Goal: Task Accomplishment & Management: Manage account settings

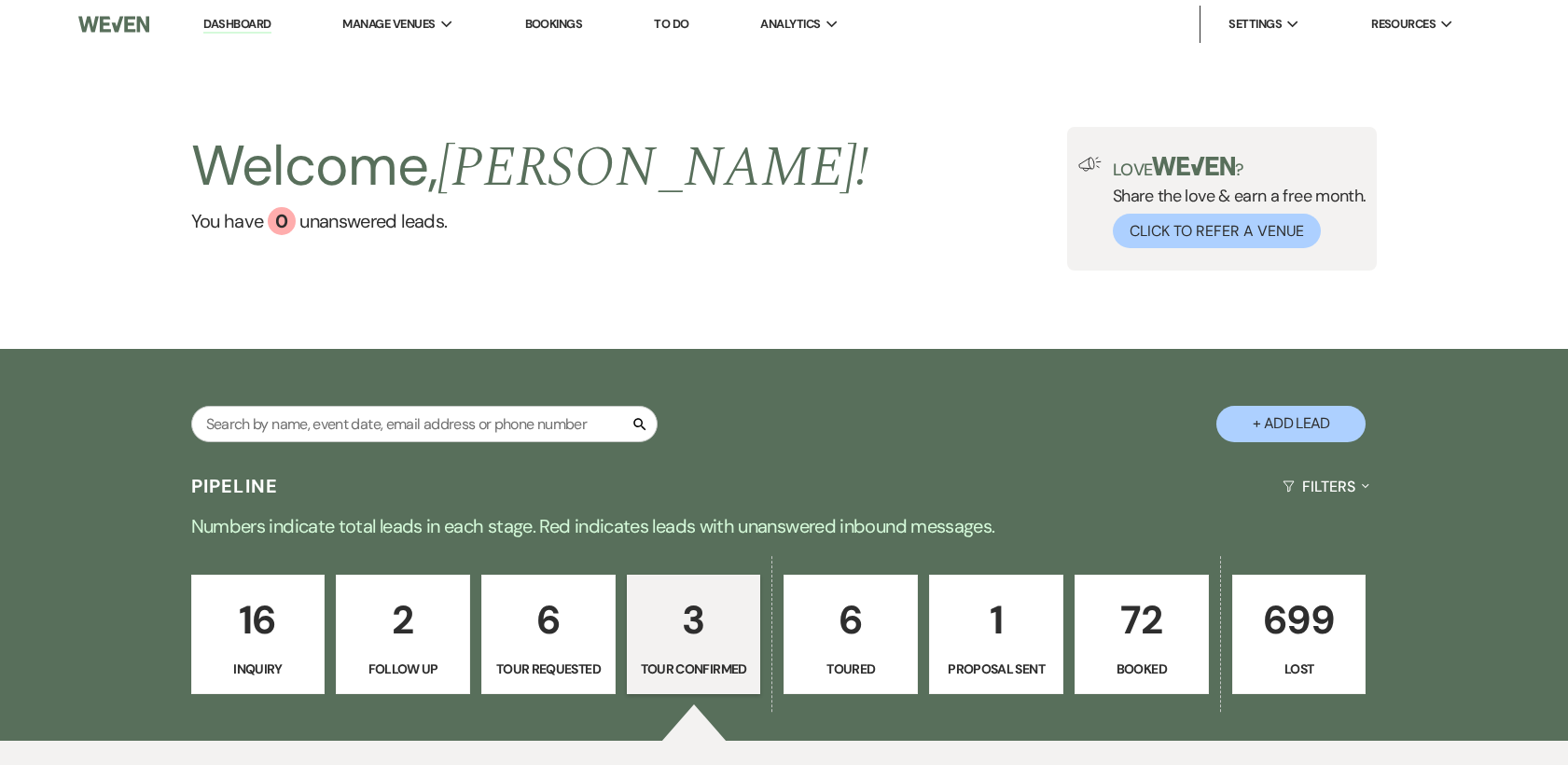
select select "4"
click at [858, 631] on p "6" at bounding box center [851, 619] width 111 height 62
select select "5"
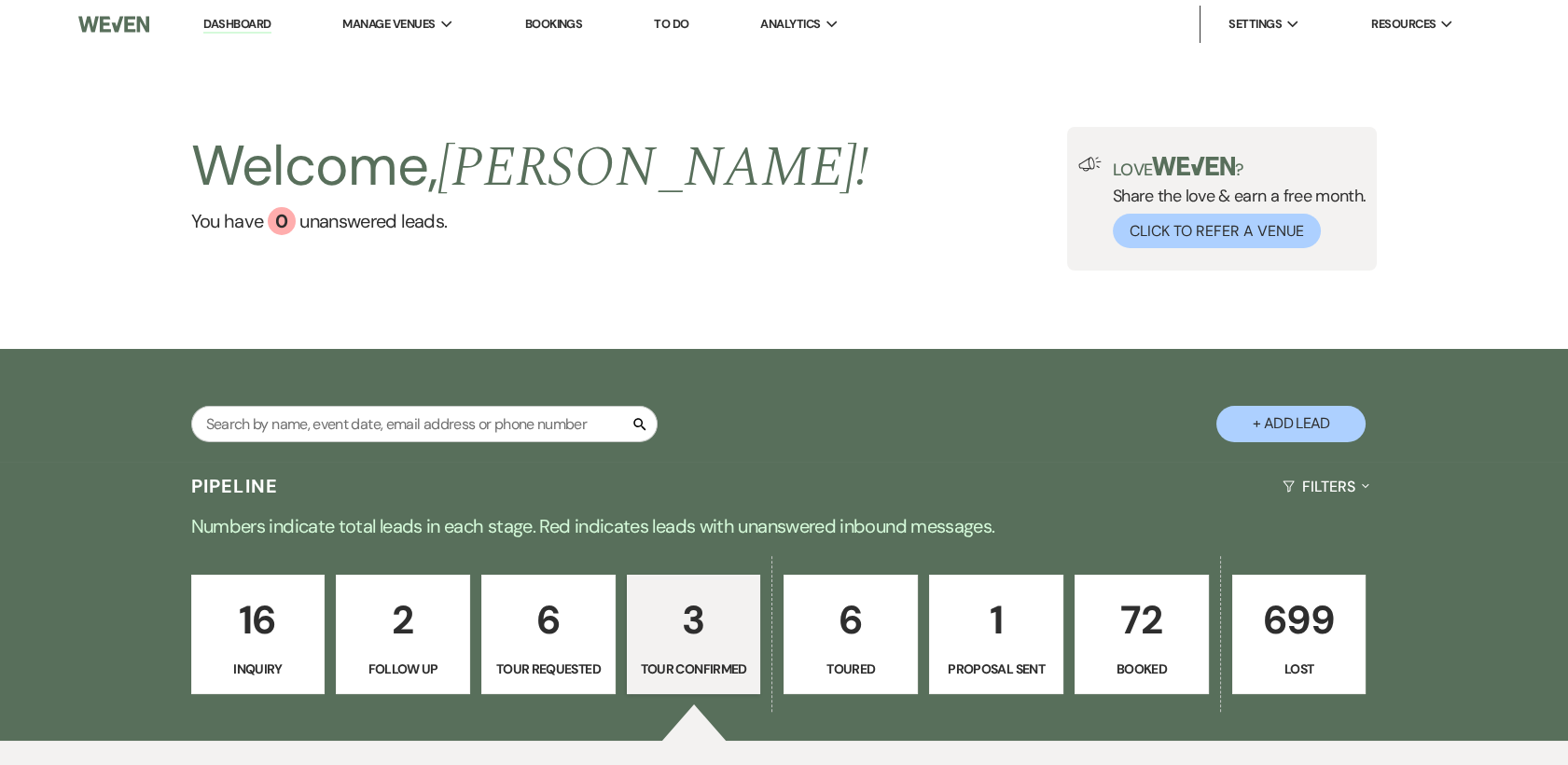
select select "5"
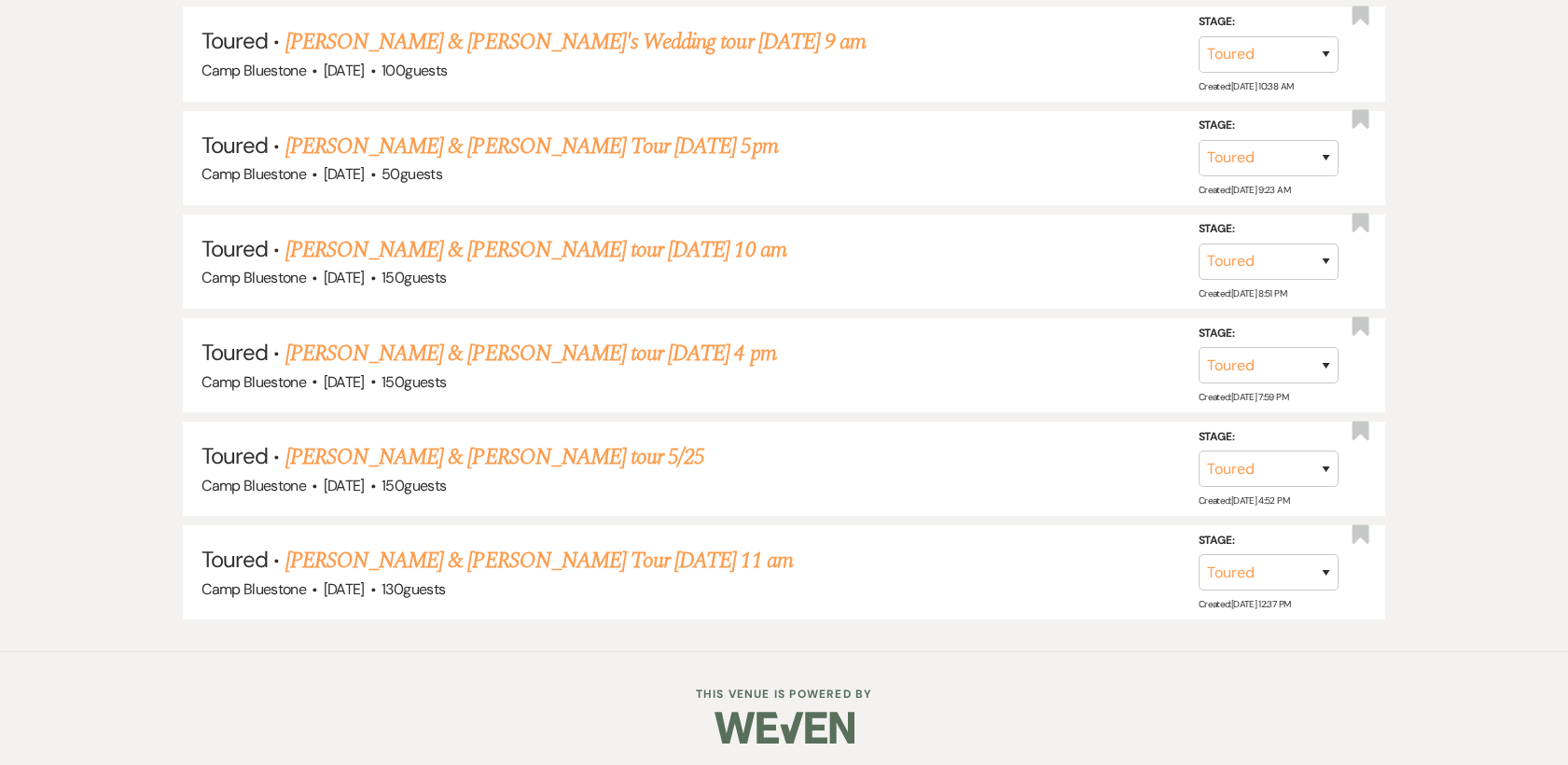
scroll to position [965, 0]
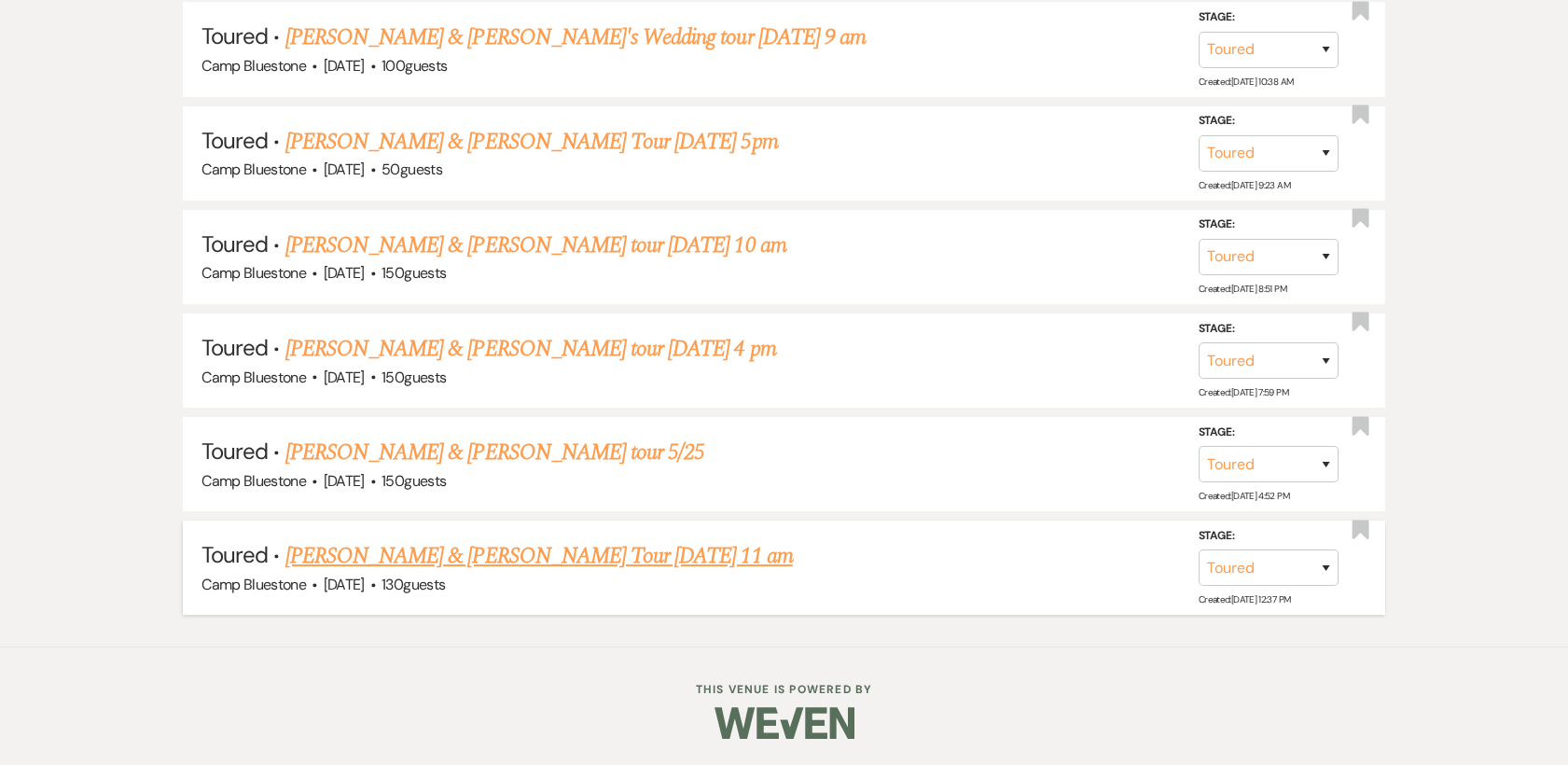
click at [389, 551] on link "[PERSON_NAME] & [PERSON_NAME] Tour [DATE] 11 am" at bounding box center [539, 556] width 507 height 34
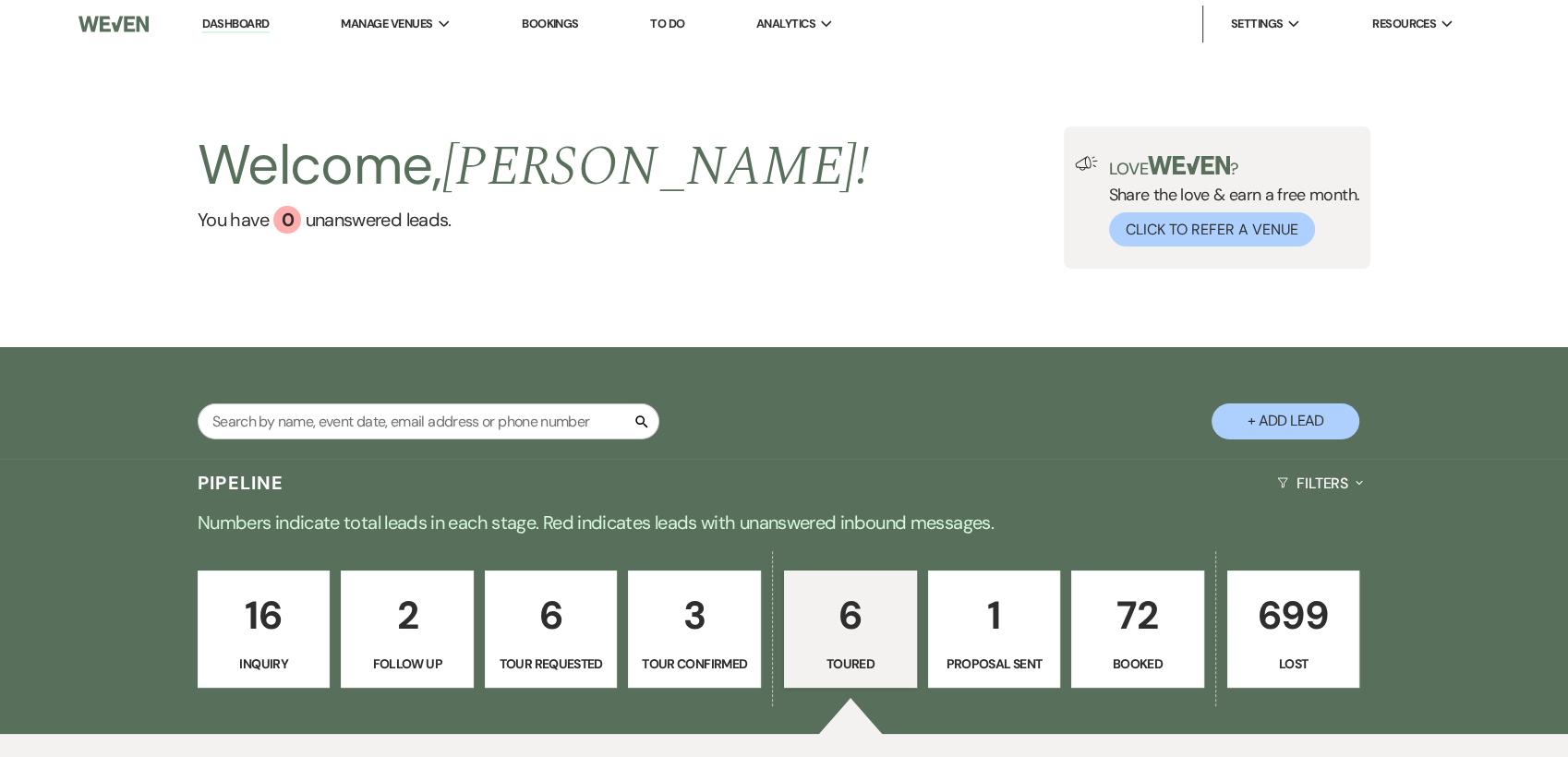
select select "5"
select select "1"
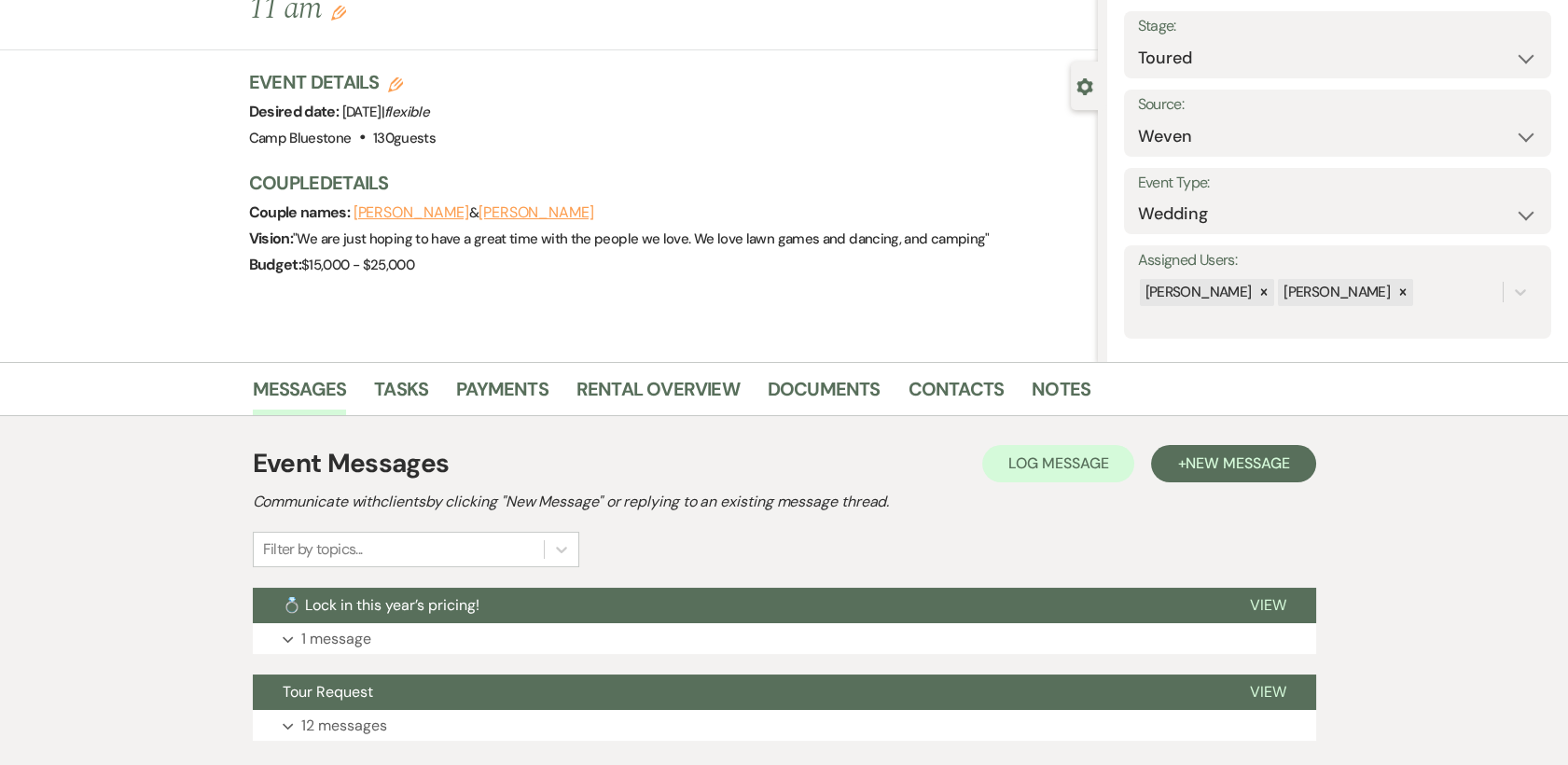
scroll to position [229, 0]
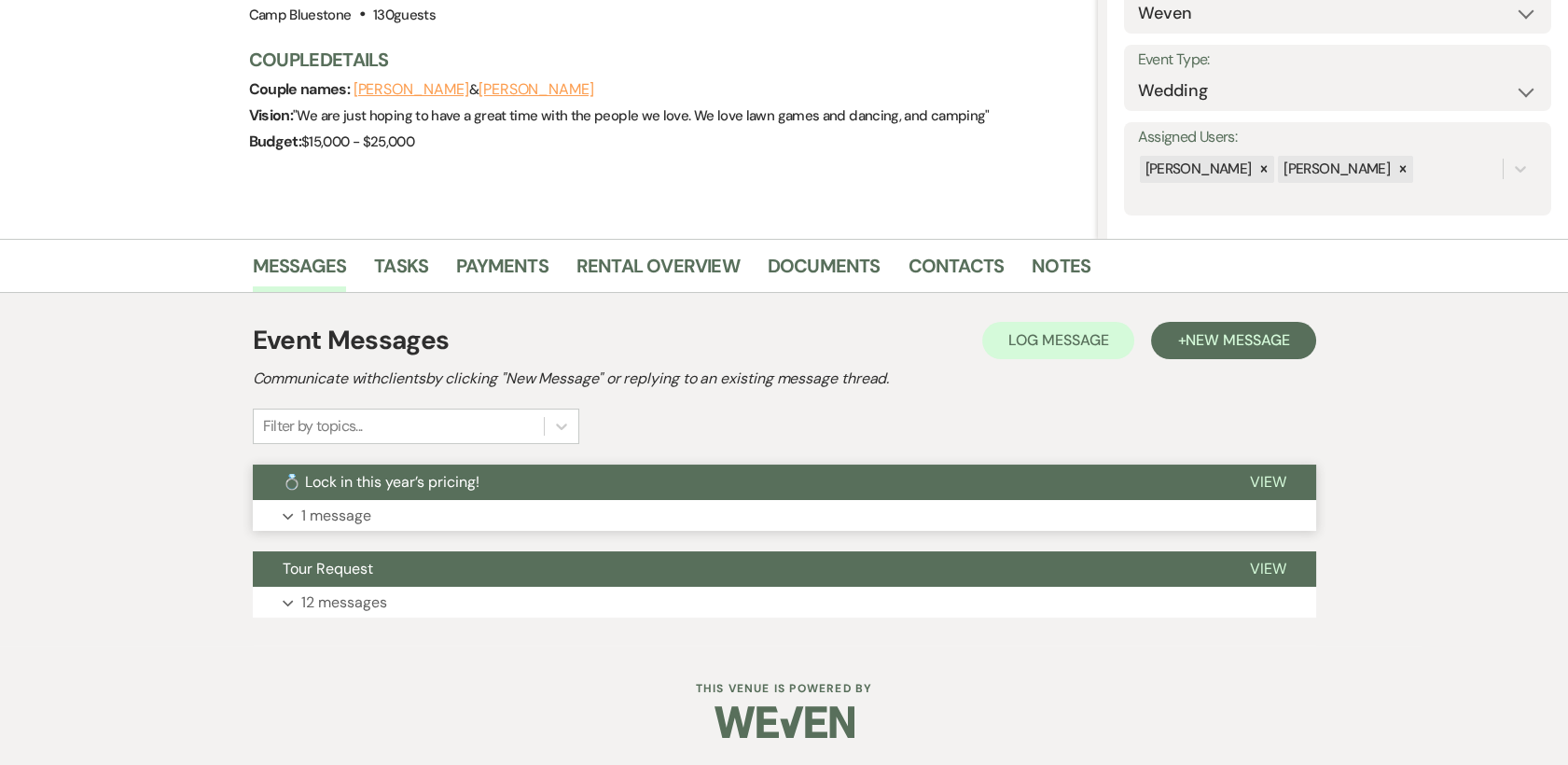
click at [1266, 477] on span "View" at bounding box center [1267, 482] width 37 height 20
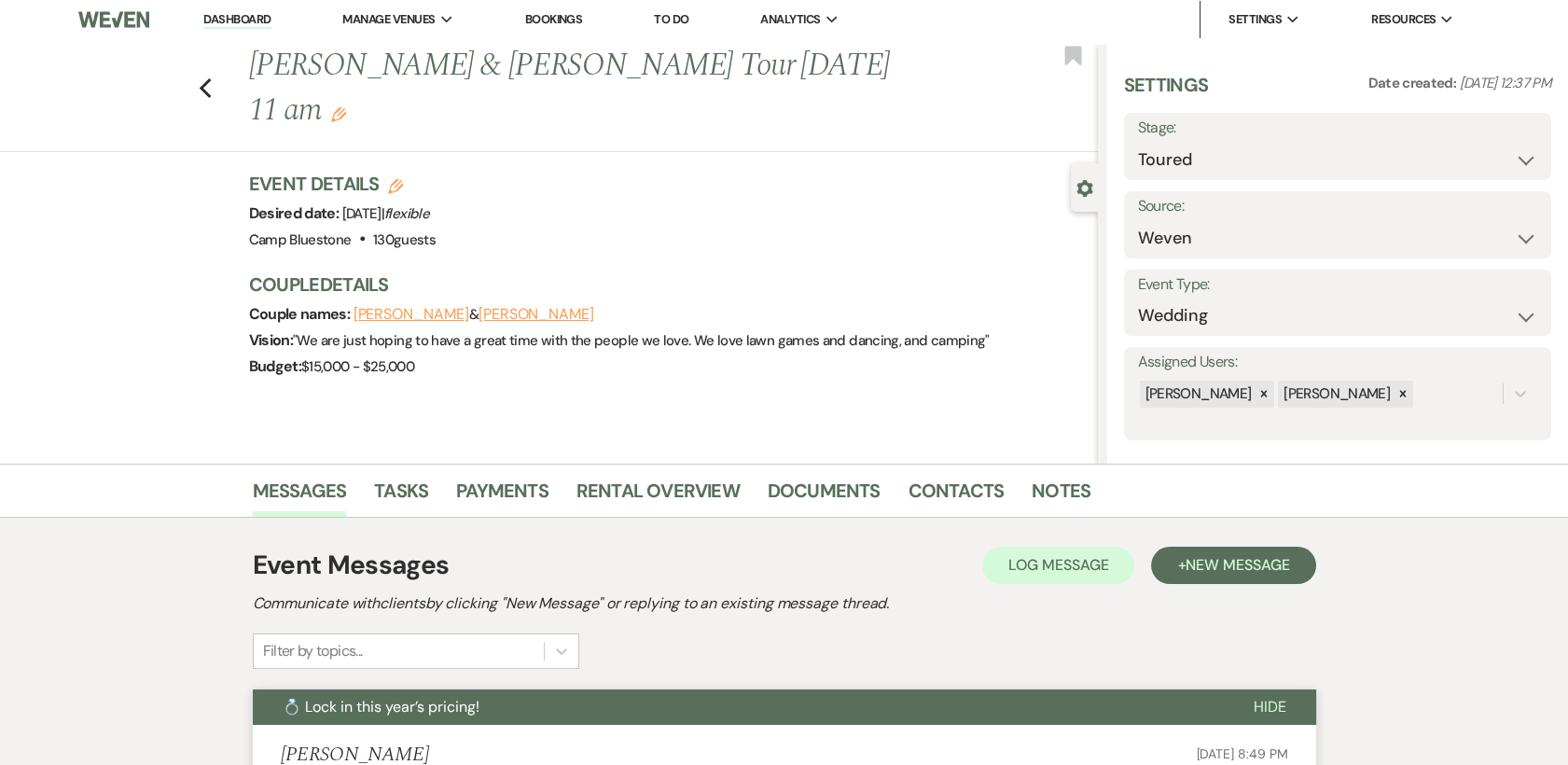
scroll to position [0, 0]
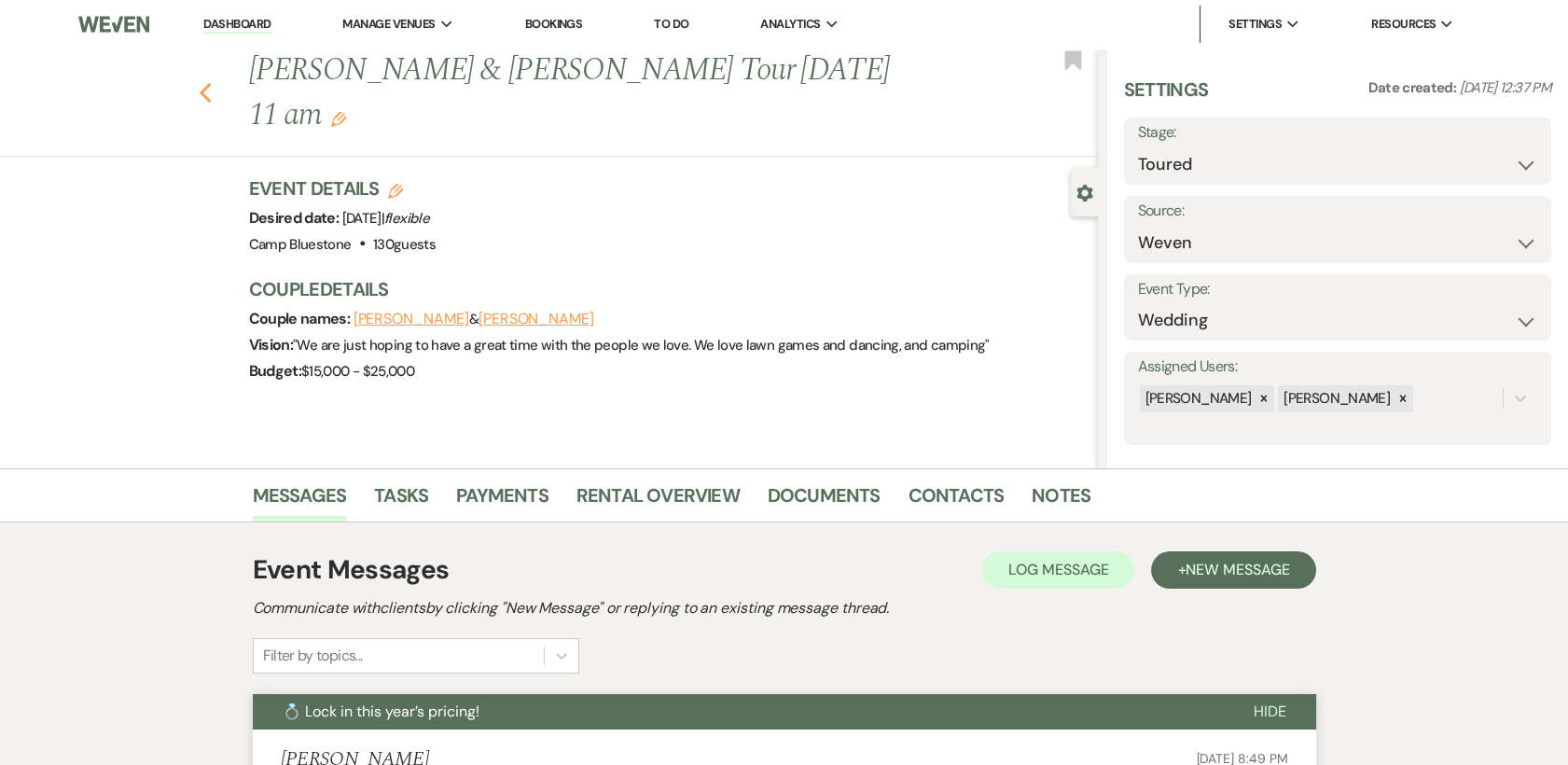
click at [211, 83] on use "button" at bounding box center [204, 93] width 12 height 21
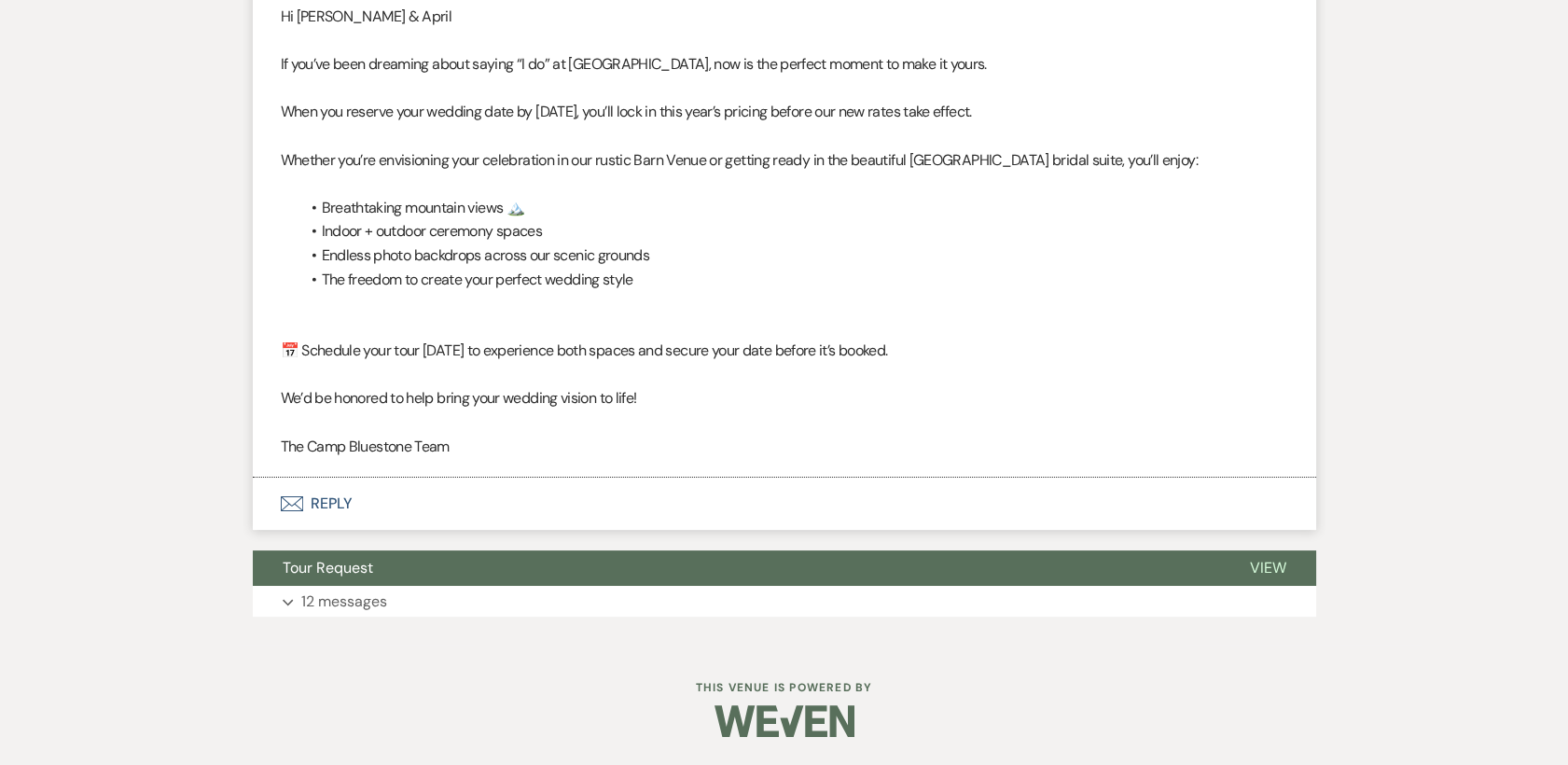
select select "5"
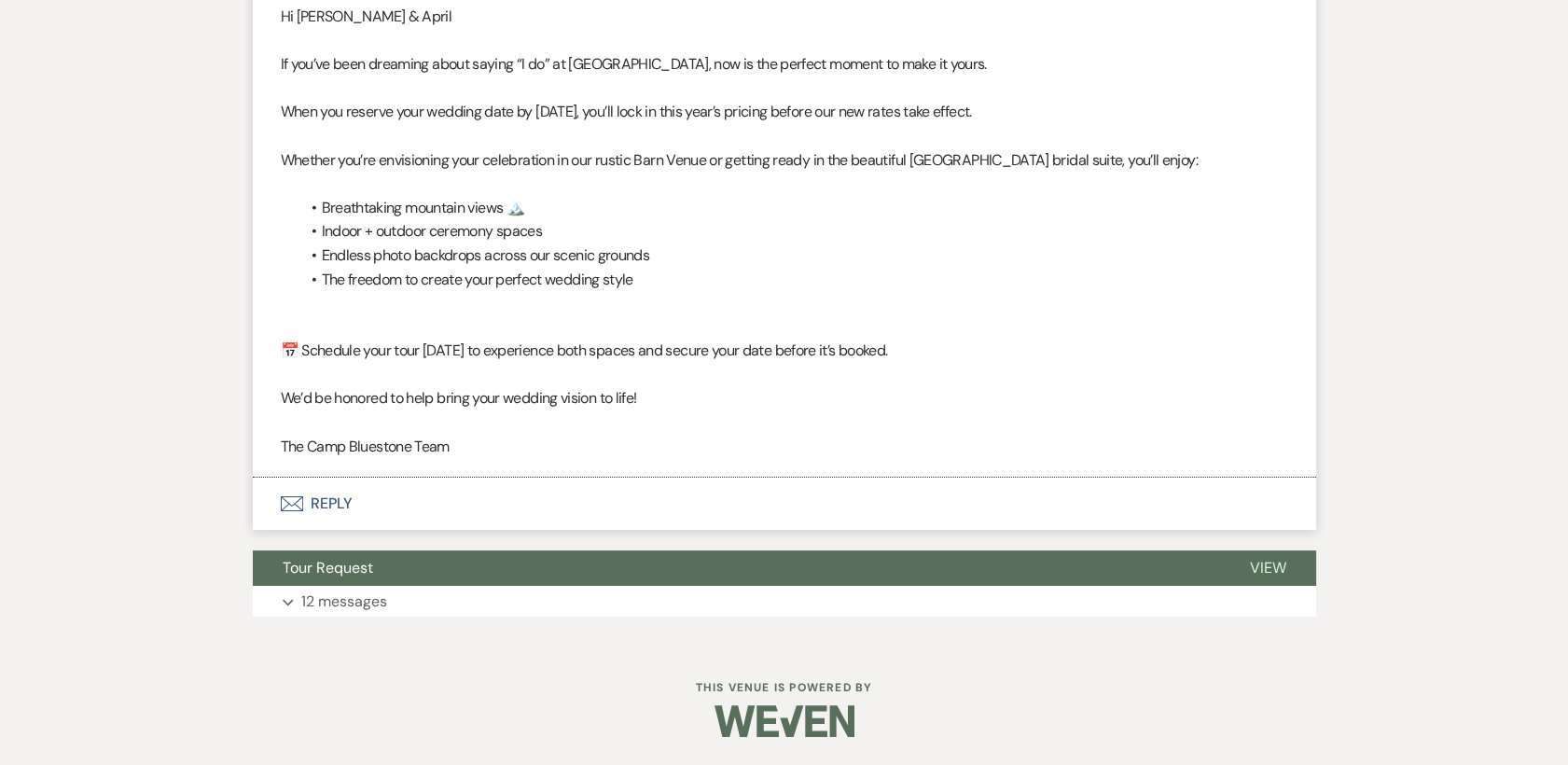
select select "5"
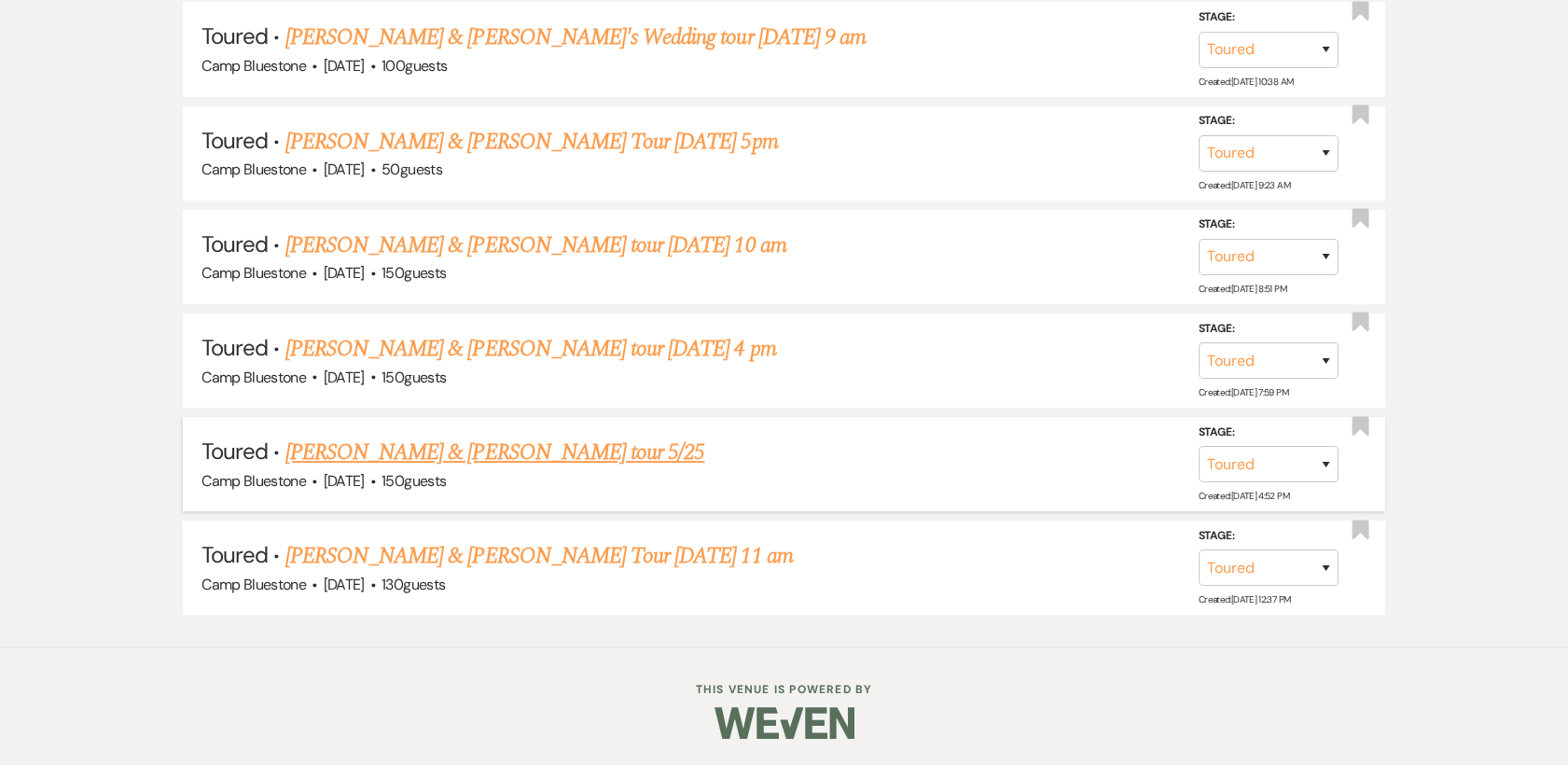
click at [376, 449] on link "[PERSON_NAME] & [PERSON_NAME] tour 5/25" at bounding box center [494, 452] width 419 height 34
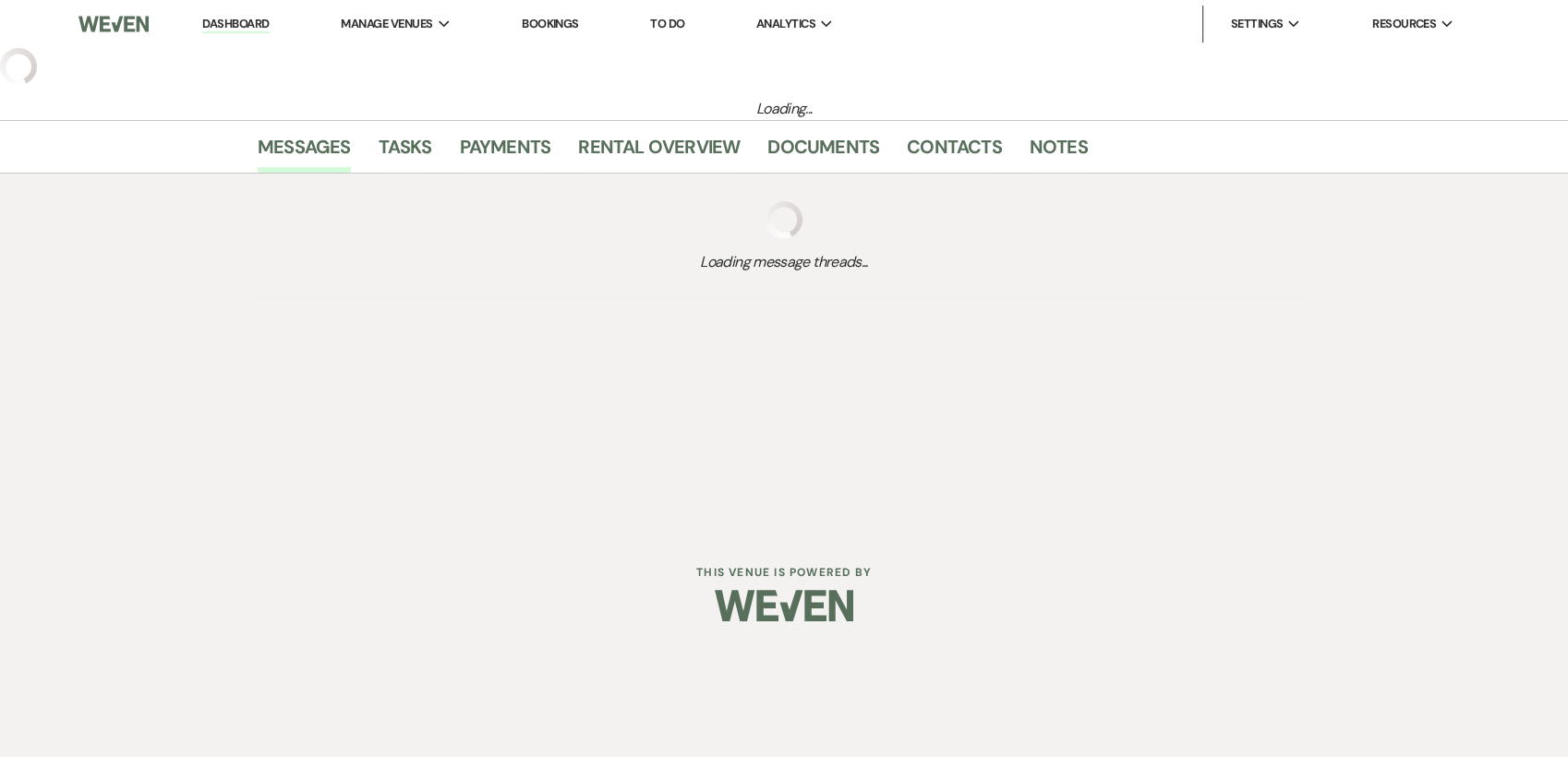
select select "5"
select select "1"
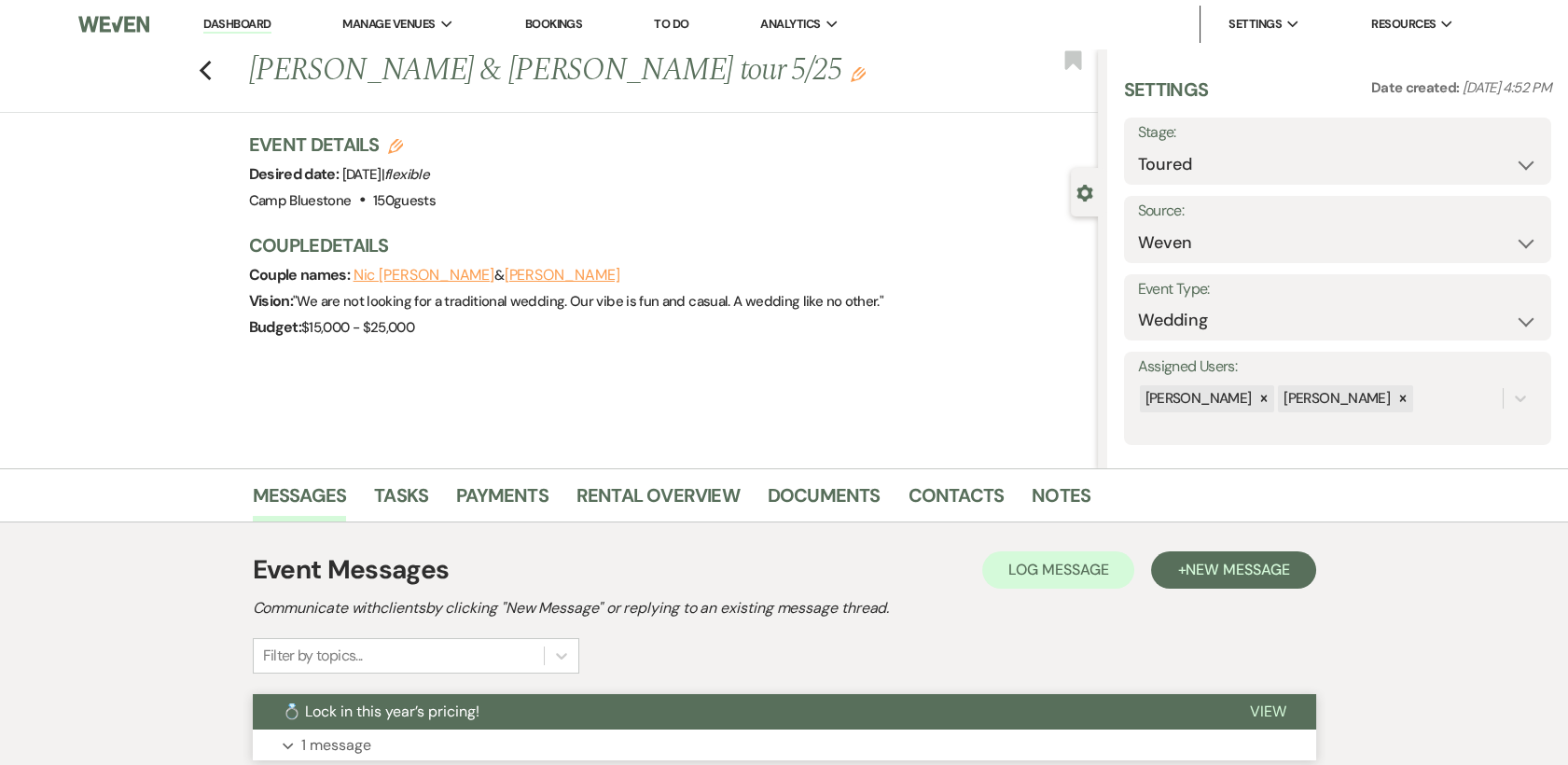
click at [1276, 705] on span "View" at bounding box center [1267, 712] width 37 height 20
